Goal: Find specific page/section: Find specific page/section

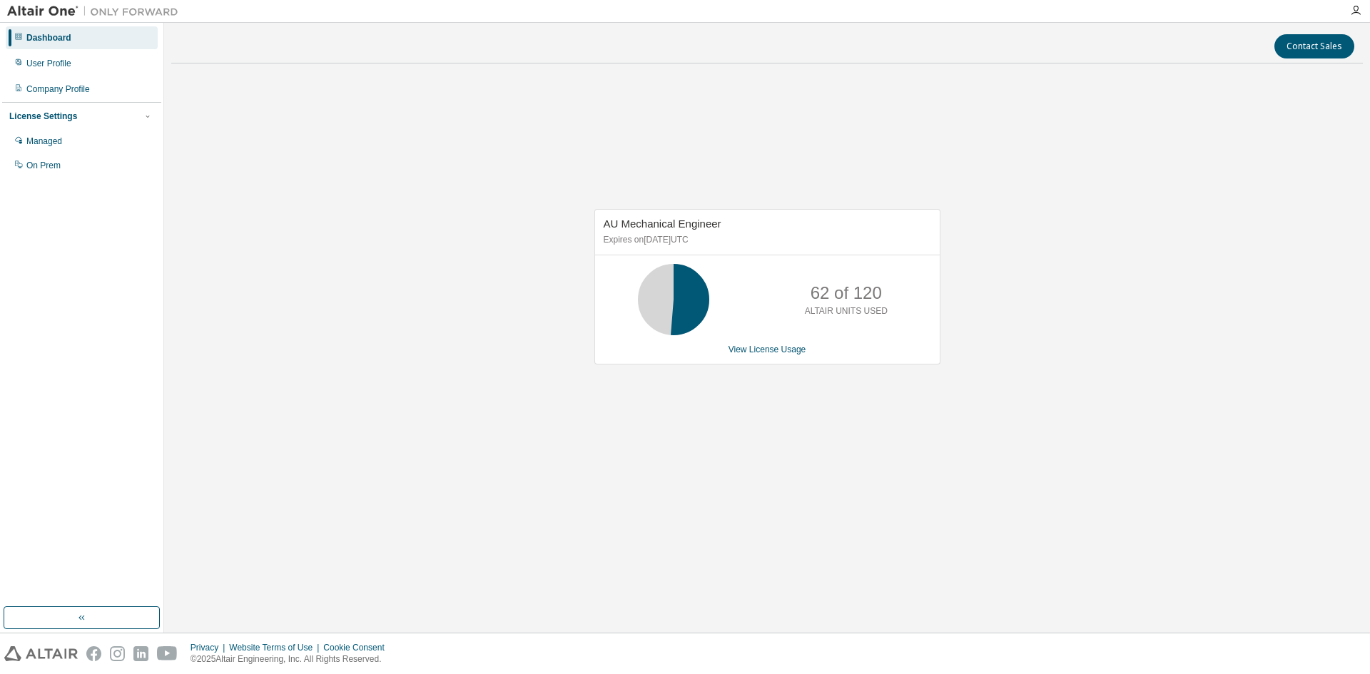
click at [821, 456] on div "AU Mechanical Engineer Expires on [DATE] UTC 62 of 120 ALTAIR UNITS USED View L…" at bounding box center [767, 294] width 1192 height 438
